Goal: Task Accomplishment & Management: Manage account settings

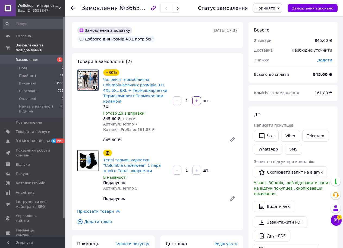
click at [55, 7] on span "Wellshop - интернет магазин" at bounding box center [38, 5] width 41 height 5
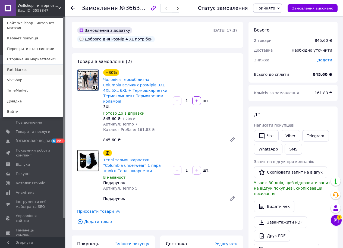
click at [36, 72] on link "Fart Market" at bounding box center [33, 70] width 60 height 10
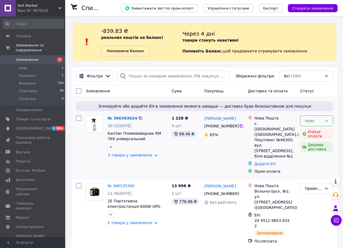
click at [322, 122] on div "Нове" at bounding box center [313, 121] width 17 height 6
click at [318, 132] on li "Прийнято" at bounding box center [316, 133] width 33 height 10
click at [49, 126] on span "[DEMOGRAPHIC_DATA]" at bounding box center [33, 128] width 34 height 5
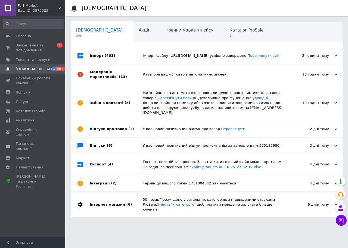
click at [46, 10] on div "Ваш ID: 3875522" at bounding box center [42, 10] width 48 height 5
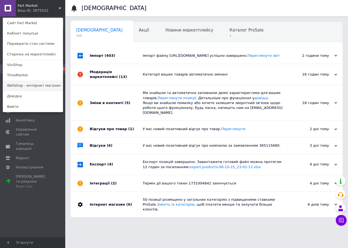
click at [23, 84] on link "Wellshop - интернет магазин" at bounding box center [33, 85] width 60 height 10
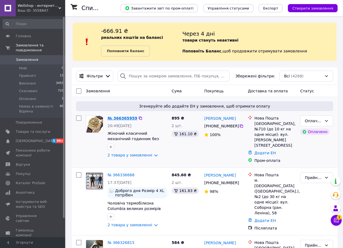
click at [111, 117] on link "№ 366365959" at bounding box center [123, 118] width 30 height 4
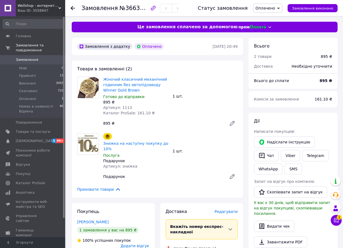
click at [121, 106] on span "Артикул: 1113" at bounding box center [117, 107] width 29 height 4
copy span "1113"
click at [275, 10] on span "Оплачено" at bounding box center [266, 8] width 20 height 4
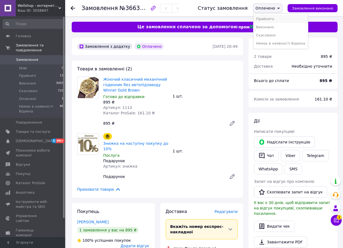
click at [280, 17] on li "Прийнято" at bounding box center [280, 19] width 55 height 8
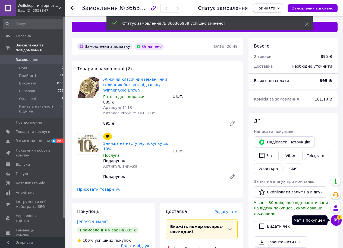
drag, startPoint x: 339, startPoint y: 217, endPoint x: 336, endPoint y: 216, distance: 2.8
click at [338, 217] on span "1" at bounding box center [339, 215] width 5 height 5
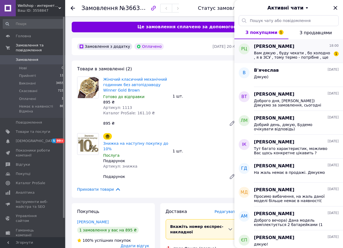
click at [304, 55] on span "Вам дякую , буду чекати , бо холодно , я в ЗСУ , тому термо - потрібне , ще раз…" at bounding box center [292, 55] width 77 height 9
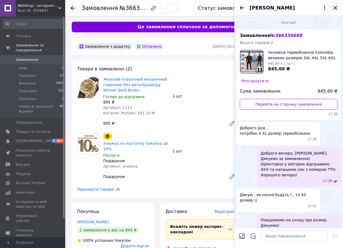
scroll to position [30, 0]
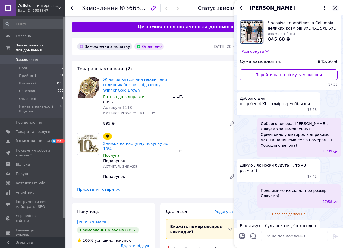
click at [335, 6] on icon "Закрити" at bounding box center [335, 8] width 7 height 7
